Goal: Transaction & Acquisition: Purchase product/service

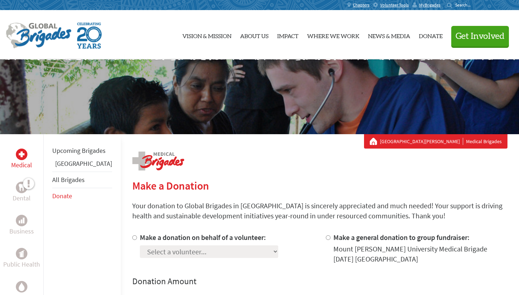
scroll to position [112, 0]
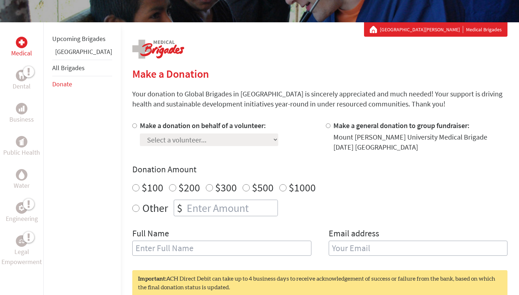
click at [132, 128] on input "Make a donation on behalf of a volunteer:" at bounding box center [134, 126] width 5 height 5
radio input "true"
select select "928D9DB4-97C3-11F0-9E6E-42010A400005"
radio input "true"
click at [185, 210] on input "number" at bounding box center [231, 208] width 92 height 16
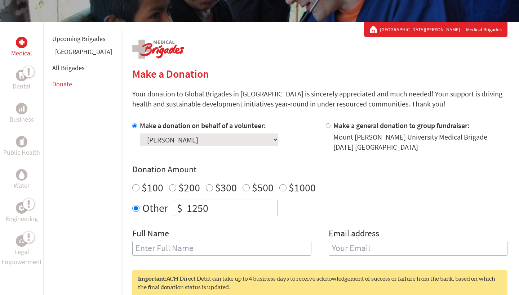
type input "1250"
type input "[PERSON_NAME]"
type input "laurenmackenziewest@gmail.com"
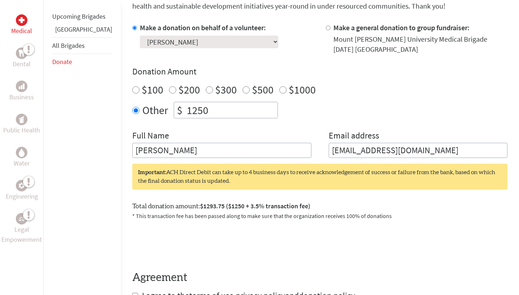
scroll to position [225, 0]
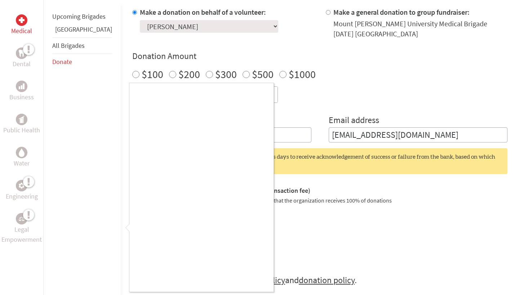
click at [289, 257] on div at bounding box center [259, 147] width 519 height 295
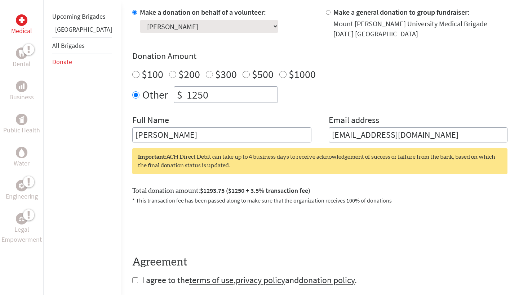
click at [192, 90] on input "1250" at bounding box center [231, 95] width 92 height 16
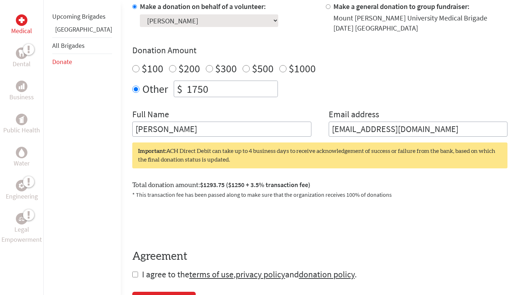
type input "1750"
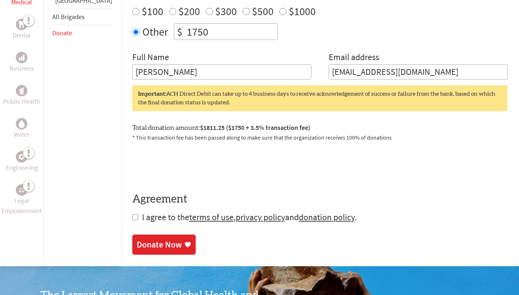
scroll to position [298, 0]
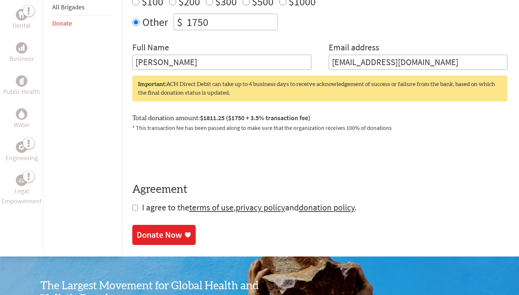
click at [132, 214] on form "Make a donation on behalf of a volunteer: Select a volunteer... Abbie Doutre Al…" at bounding box center [319, 73] width 375 height 279
click at [132, 211] on input "checkbox" at bounding box center [135, 208] width 6 height 6
checkbox input "true"
click at [137, 234] on div "Donate Now" at bounding box center [159, 236] width 45 height 12
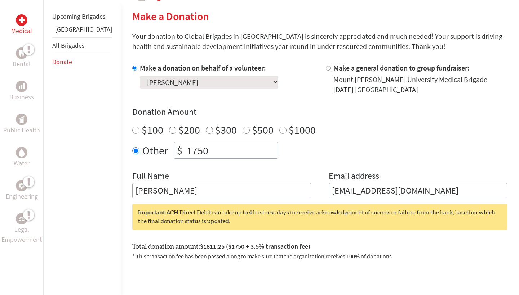
scroll to position [184, 0]
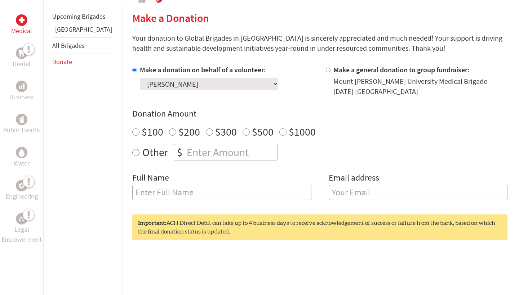
scroll to position [167, 0]
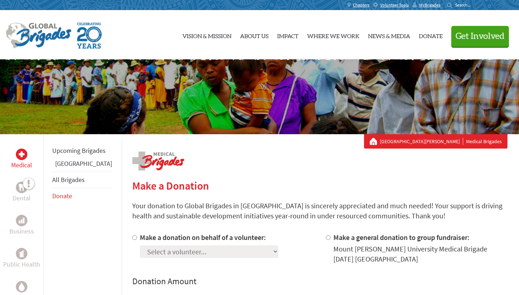
click at [132, 238] on input "Make a donation on behalf of a volunteer:" at bounding box center [134, 238] width 5 height 5
radio input "true"
click at [140, 246] on div "Select a volunteer... [PERSON_NAME] [PERSON_NAME] [PERSON_NAME] [PERSON_NAME] […" at bounding box center [209, 250] width 138 height 15
select select "928D9DB4-97C3-11F0-9E6E-42010A400005"
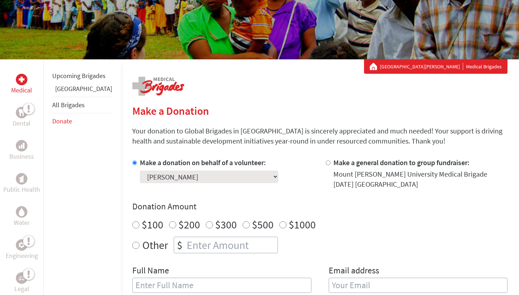
scroll to position [105, 0]
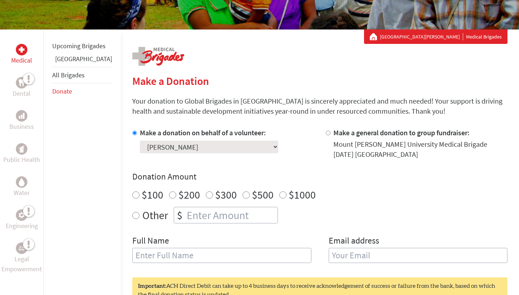
click at [201, 179] on h4 "Donation Amount" at bounding box center [319, 177] width 375 height 12
click at [132, 220] on div "Other $" at bounding box center [319, 215] width 375 height 17
click at [132, 218] on input "Other" at bounding box center [135, 215] width 7 height 7
radio input "true"
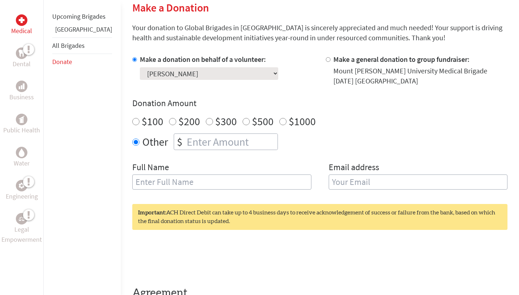
scroll to position [177, 0]
